Goal: Information Seeking & Learning: Learn about a topic

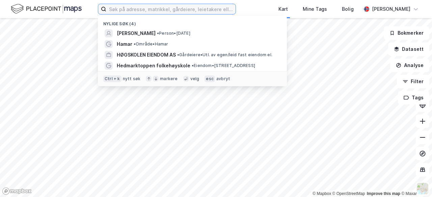
click at [182, 8] on input at bounding box center [170, 9] width 129 height 10
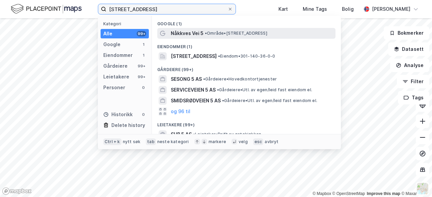
type input "[STREET_ADDRESS]"
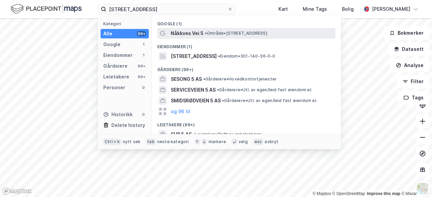
click at [183, 34] on span "Nåkkves Vei 5" at bounding box center [187, 33] width 33 height 8
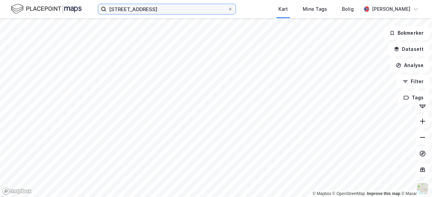
click at [153, 11] on input "[STREET_ADDRESS]" at bounding box center [166, 9] width 121 height 10
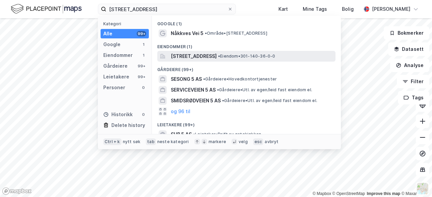
click at [190, 53] on span "[STREET_ADDRESS]" at bounding box center [194, 56] width 46 height 8
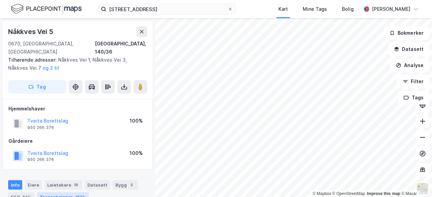
click at [61, 193] on div "Transaksjoner 2522" at bounding box center [63, 197] width 52 height 9
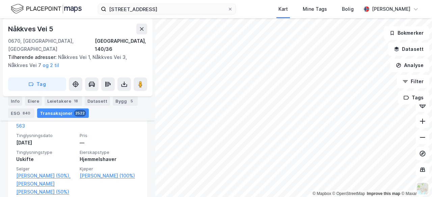
scroll to position [7649, 0]
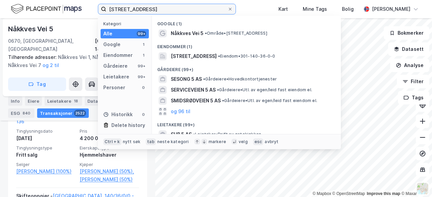
drag, startPoint x: 160, startPoint y: 8, endPoint x: 104, endPoint y: 8, distance: 56.3
click at [104, 8] on label "[STREET_ADDRESS]" at bounding box center [167, 9] width 138 height 11
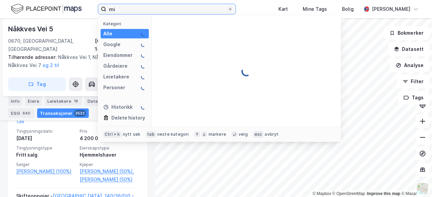
type input "m"
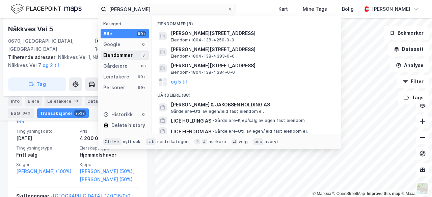
click at [125, 53] on div "Eiendommer" at bounding box center [117, 55] width 29 height 8
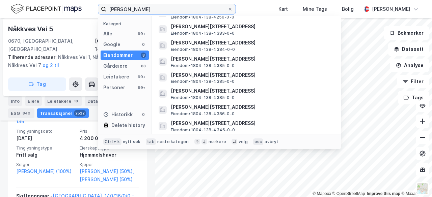
scroll to position [0, 0]
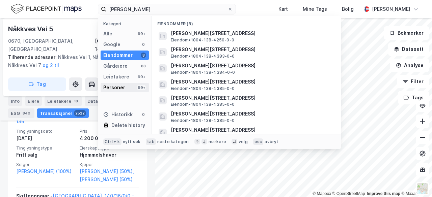
click at [117, 87] on div "Personer" at bounding box center [114, 88] width 22 height 8
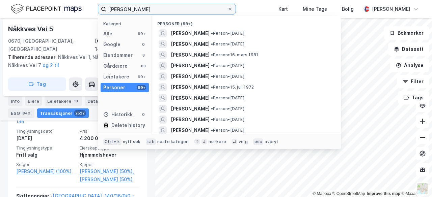
click at [112, 10] on input "[PERSON_NAME]" at bounding box center [166, 9] width 121 height 10
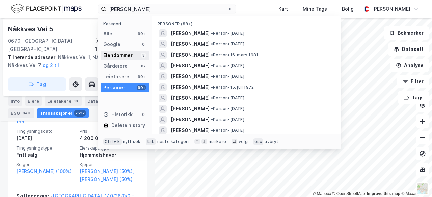
click at [122, 53] on div "Eiendommer" at bounding box center [117, 55] width 29 height 8
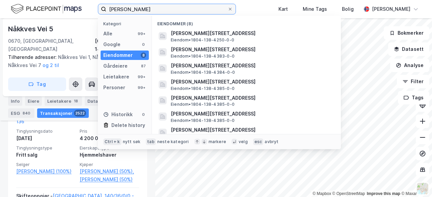
click at [120, 10] on input "[PERSON_NAME]" at bounding box center [166, 9] width 121 height 10
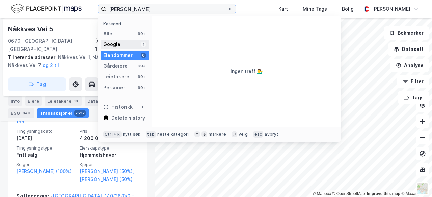
type input "[PERSON_NAME]"
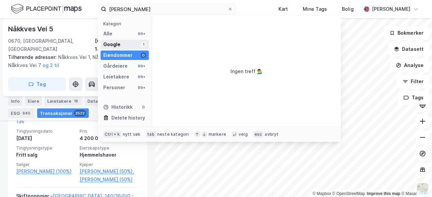
click at [120, 44] on div "Google 1" at bounding box center [125, 44] width 48 height 9
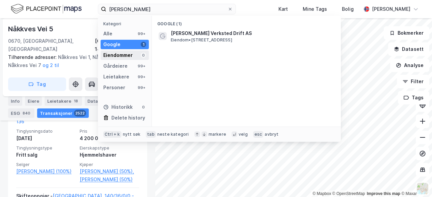
click at [118, 53] on div "Eiendommer" at bounding box center [117, 55] width 29 height 8
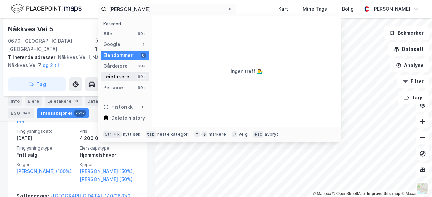
click at [120, 75] on div "Leietakere" at bounding box center [116, 77] width 26 height 8
